Goal: Task Accomplishment & Management: Use online tool/utility

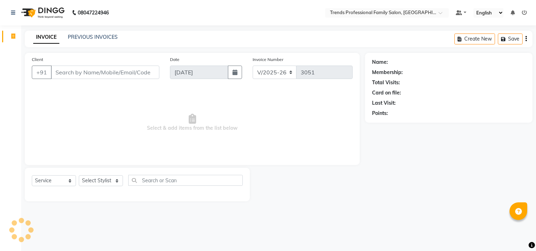
select select "7345"
select select "service"
click at [116, 179] on select "Select Stylist [PERSON_NAME] [PERSON_NAME] [PERSON_NAME] [PERSON_NAME] RUSTHAM …" at bounding box center [101, 180] width 44 height 11
click at [208, 147] on span "Select & add items from the list below" at bounding box center [192, 123] width 321 height 71
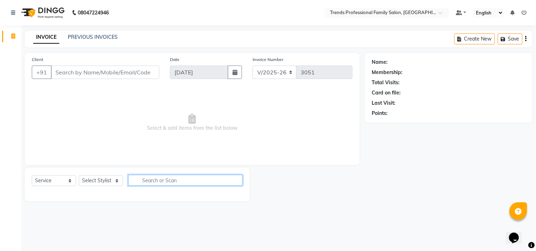
click at [142, 183] on input "text" at bounding box center [185, 180] width 114 height 11
click at [146, 181] on input "text" at bounding box center [185, 180] width 114 height 11
click at [142, 180] on input "text" at bounding box center [185, 180] width 114 height 11
type input "h"
click at [166, 182] on input "hair cut" at bounding box center [180, 180] width 104 height 11
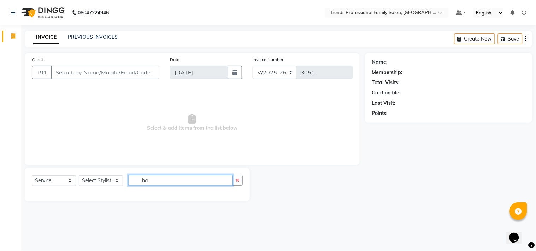
type input "h"
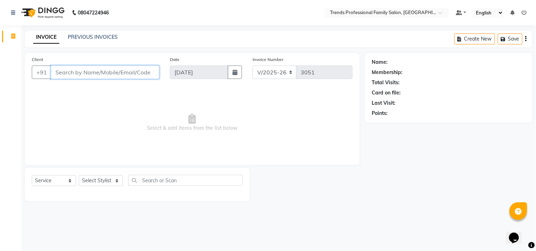
click at [75, 77] on input "Client" at bounding box center [105, 72] width 108 height 13
click at [74, 74] on input "96" at bounding box center [105, 72] width 108 height 13
type input "9"
click at [103, 74] on input "7349705726" at bounding box center [87, 72] width 72 height 13
type input "7"
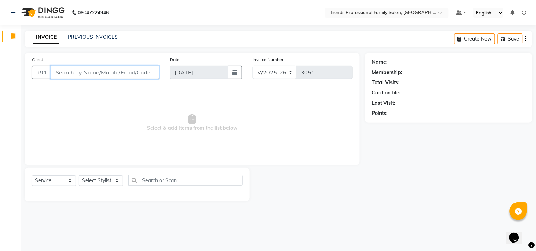
click at [58, 72] on input "Client" at bounding box center [105, 72] width 108 height 13
click at [56, 72] on input "Client" at bounding box center [105, 72] width 108 height 13
click at [66, 72] on input "Client" at bounding box center [105, 72] width 108 height 13
click at [119, 182] on select "Select Stylist [PERSON_NAME] [PERSON_NAME] [PERSON_NAME] [PERSON_NAME] RUSTHAM …" at bounding box center [101, 180] width 44 height 11
click at [167, 100] on span "Select & add items from the list below" at bounding box center [192, 123] width 321 height 71
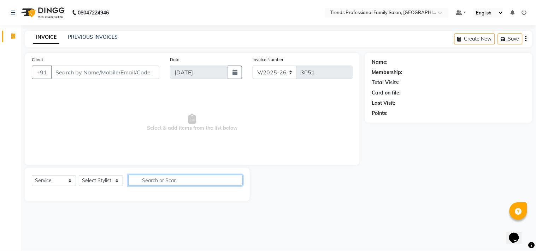
click at [154, 182] on input "text" at bounding box center [185, 180] width 114 height 11
